Goal: Task Accomplishment & Management: Manage account settings

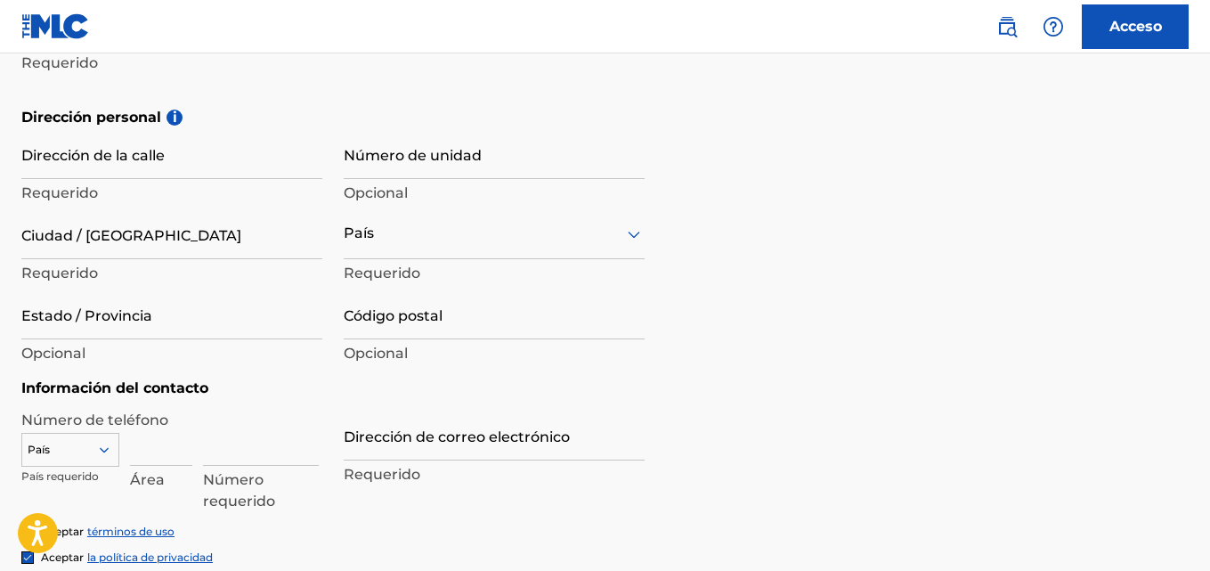
scroll to position [331, 0]
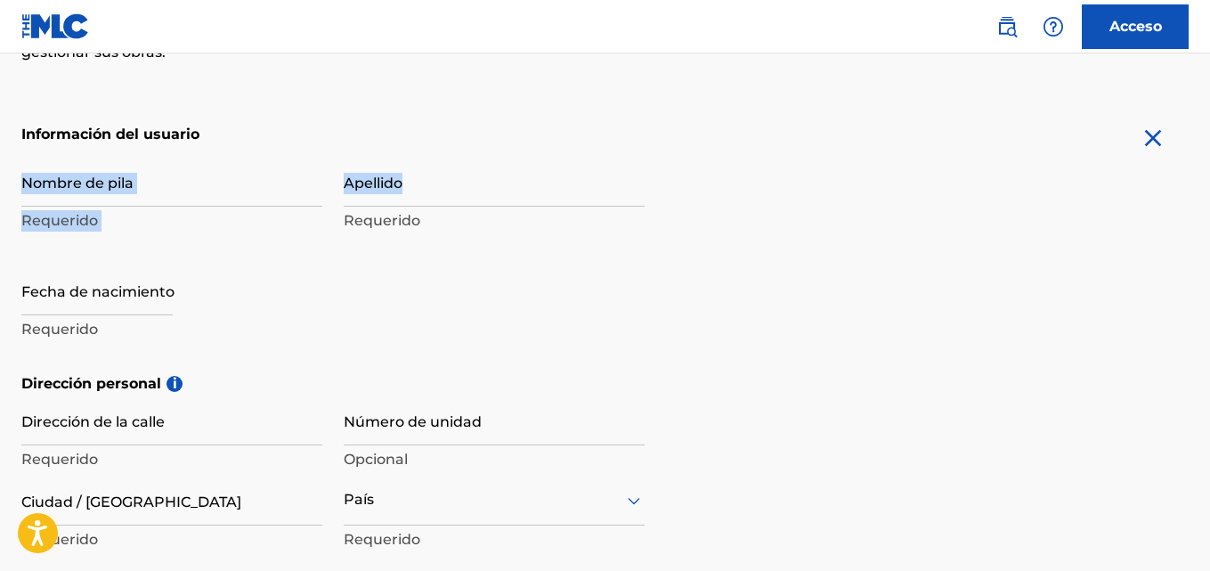
drag, startPoint x: 1205, startPoint y: 164, endPoint x: 1196, endPoint y: 63, distance: 101.0
click at [1196, 63] on div "El MLC utiliza la verificación de identidad antes de registrar a un usuario par…" at bounding box center [605, 382] width 1210 height 1079
click at [979, 251] on form "Información del usuario Nombre de pila Requerido Apellido Requerido Fecha de na…" at bounding box center [604, 523] width 1167 height 799
click at [1153, 141] on img at bounding box center [1153, 138] width 28 height 28
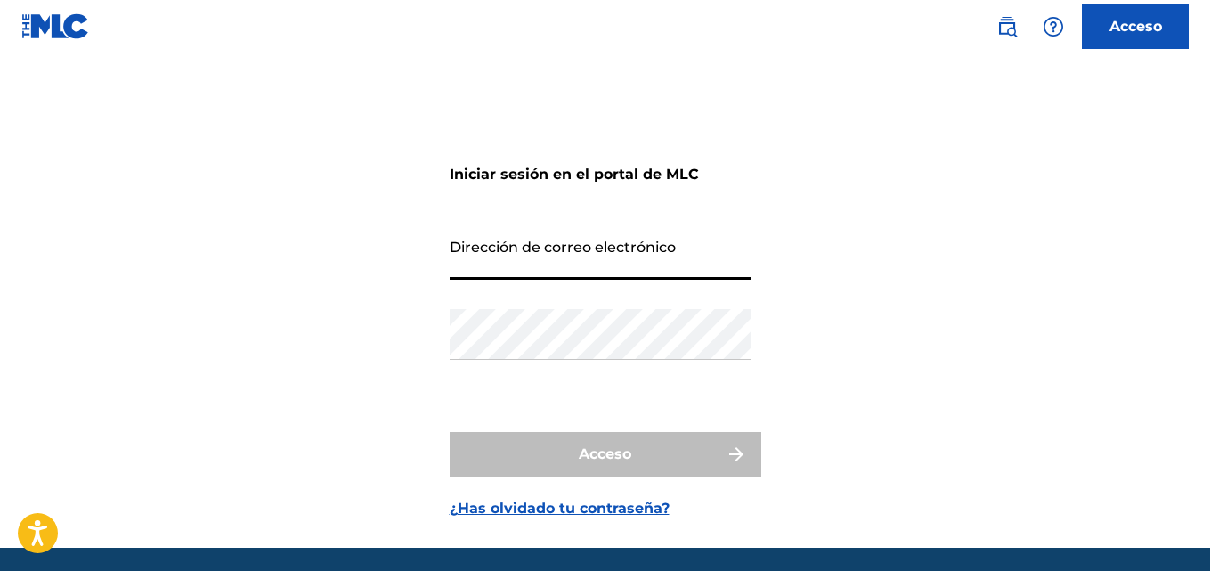
click at [678, 250] on input "Dirección de correo electrónico" at bounding box center [600, 254] width 301 height 51
type input "Salvadorarteaga122@gmail.com"
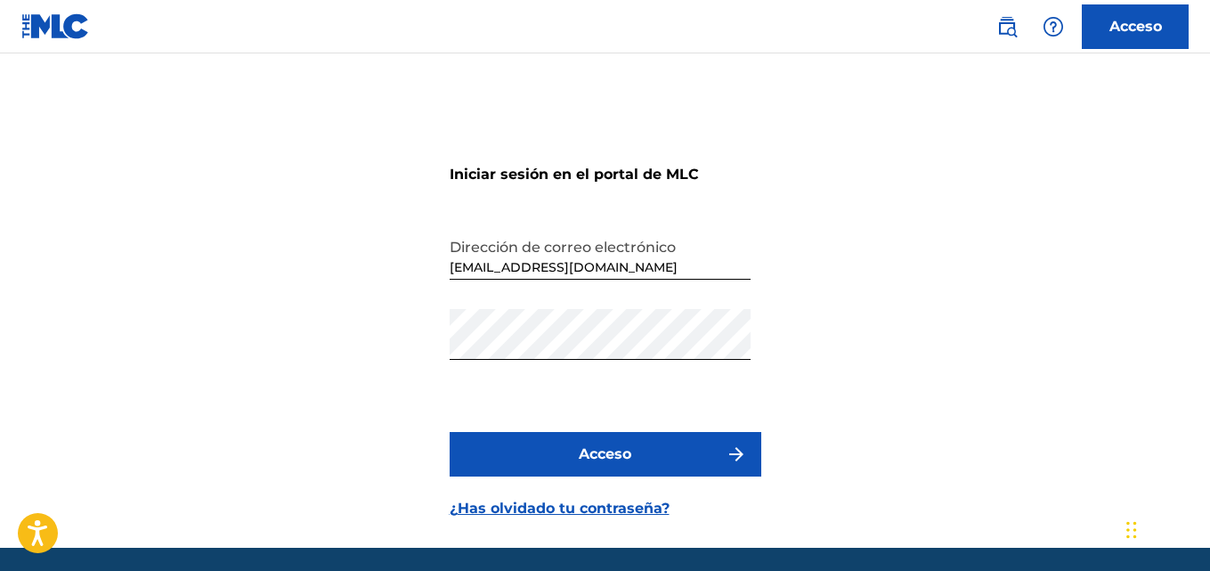
click at [628, 460] on font "Acceso" at bounding box center [605, 453] width 53 height 17
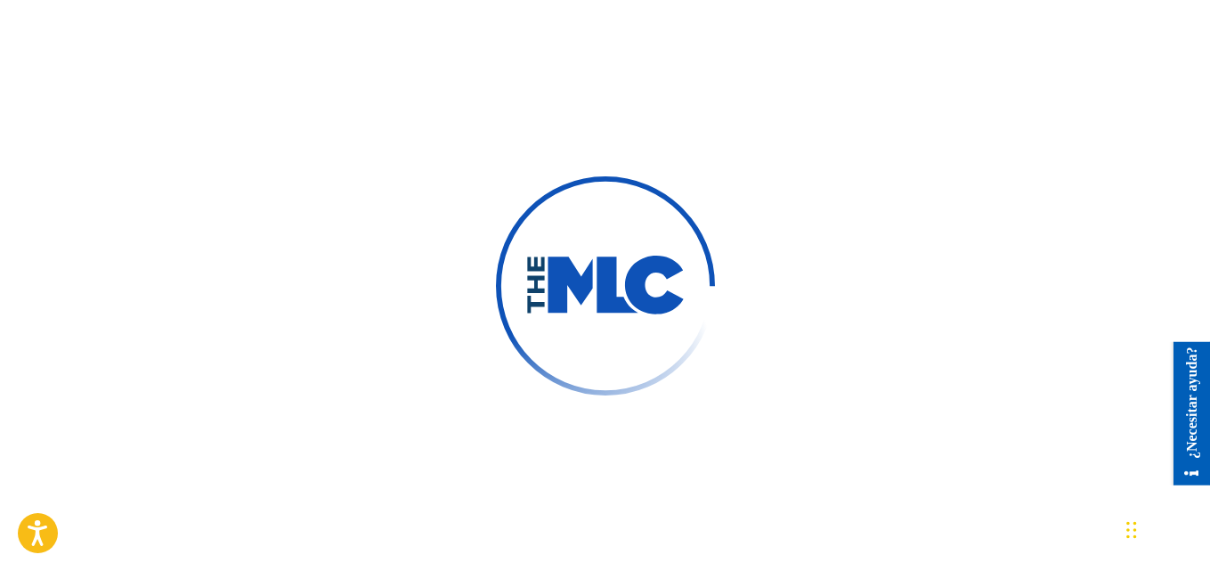
scroll to position [249, 0]
click at [629, 491] on div at bounding box center [605, 285] width 1210 height 571
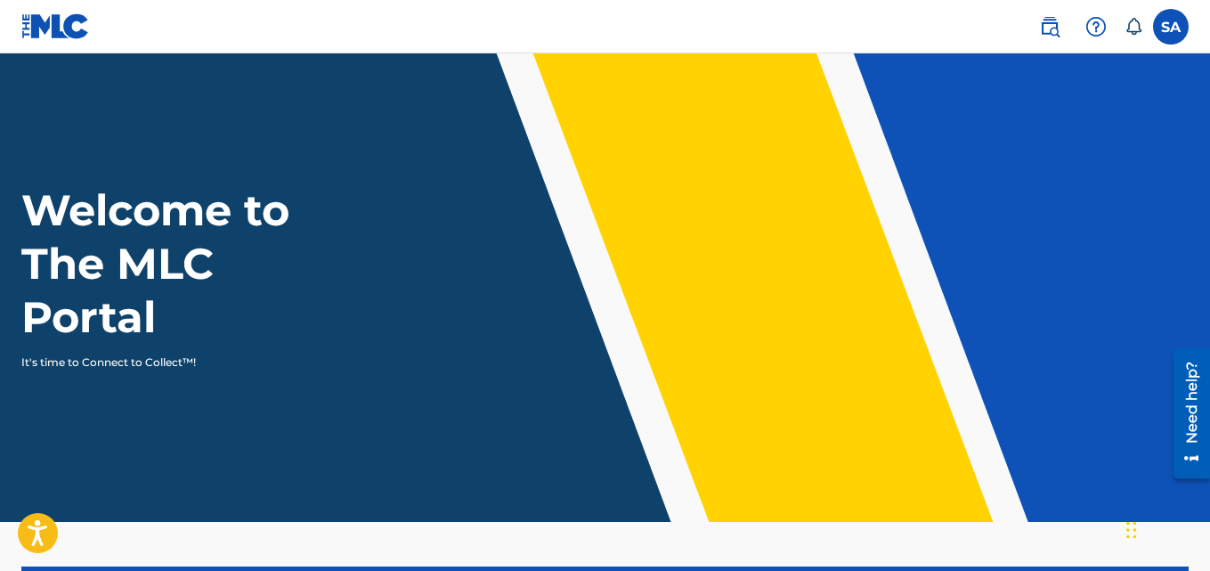
click at [1176, 35] on label at bounding box center [1171, 27] width 36 height 36
click at [1171, 27] on input "[PERSON_NAME] [PERSON_NAME] [EMAIL_ADDRESS][DOMAIN_NAME] Notification Preferenc…" at bounding box center [1171, 27] width 0 height 0
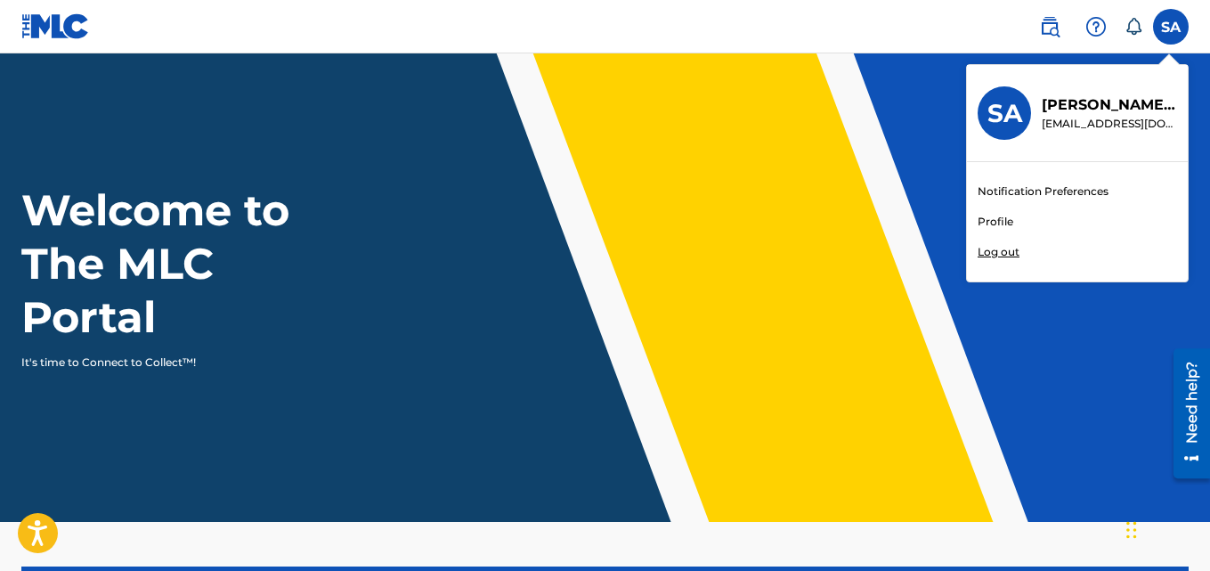
click at [999, 221] on link "Profile" at bounding box center [996, 222] width 36 height 16
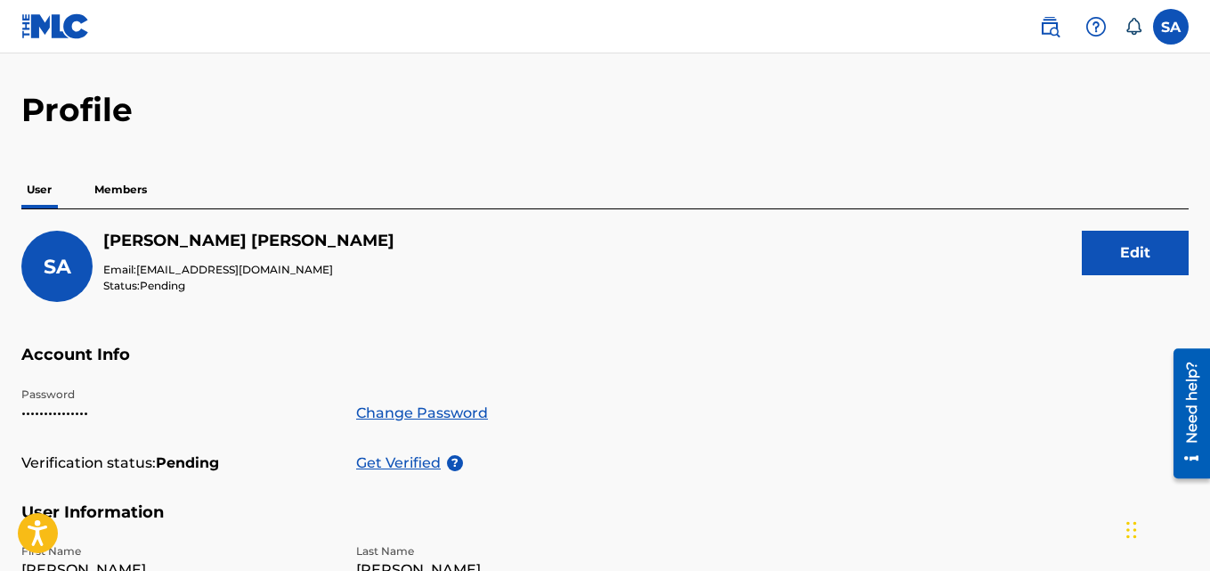
scroll to position [45, 0]
